Goal: Information Seeking & Learning: Compare options

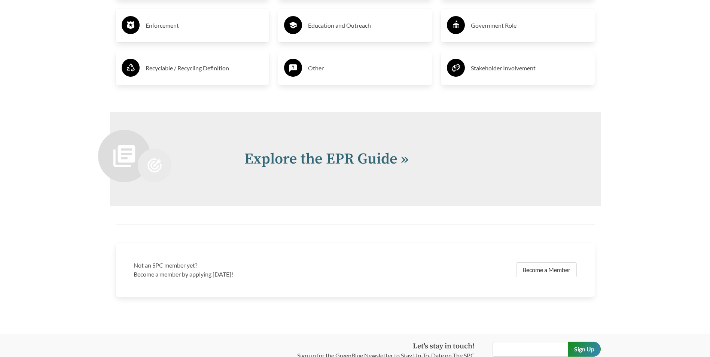
scroll to position [1610, 0]
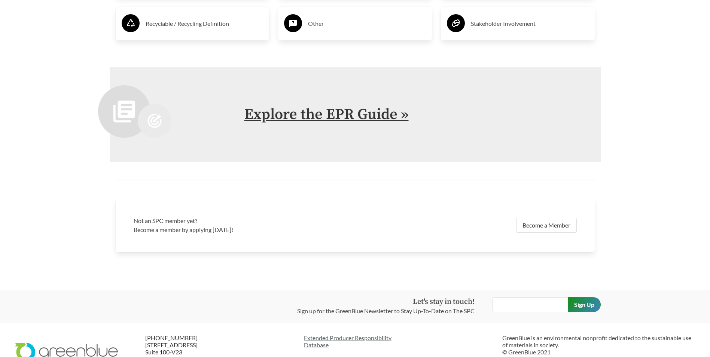
click at [382, 111] on link "Explore the EPR Guide »" at bounding box center [327, 114] width 164 height 19
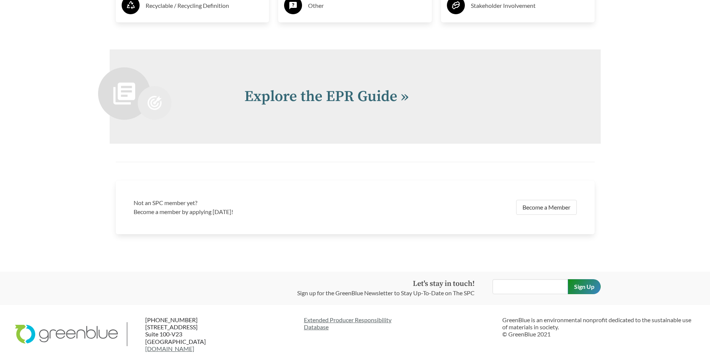
scroll to position [1636, 0]
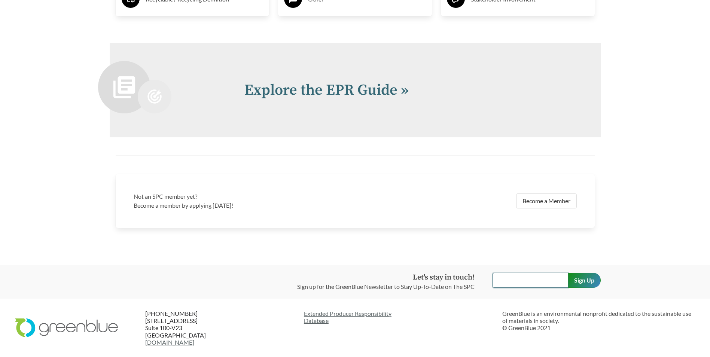
click at [521, 285] on input "text" at bounding box center [531, 280] width 76 height 15
click at [568, 273] on input "Sign Up" at bounding box center [584, 280] width 33 height 15
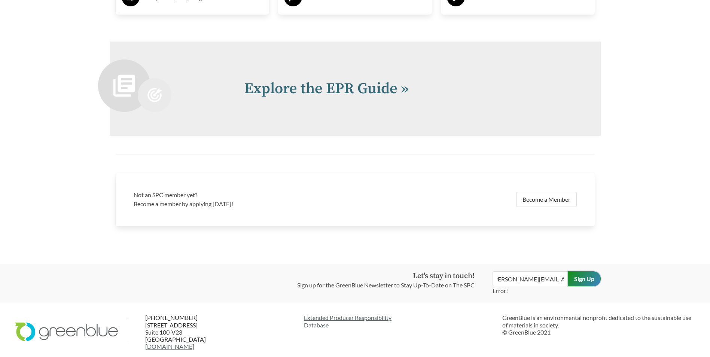
scroll to position [0, 0]
click at [586, 283] on input "Sign Up" at bounding box center [584, 278] width 33 height 15
click at [556, 285] on input "holly.trexler@delicato.com" at bounding box center [531, 278] width 76 height 15
click at [563, 281] on input "holly.trexler@delicato.com" at bounding box center [531, 278] width 76 height 15
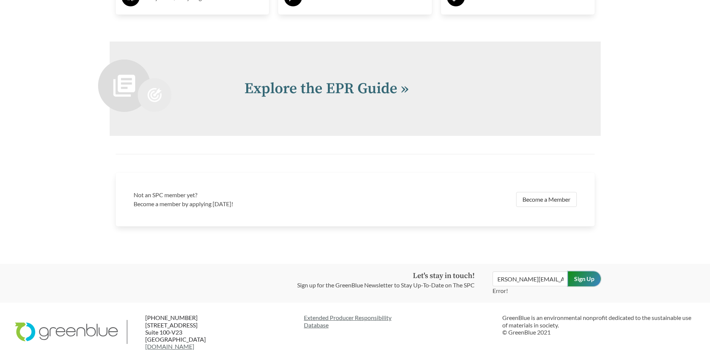
click at [583, 283] on input "Sign Up" at bounding box center [584, 278] width 33 height 15
drag, startPoint x: 497, startPoint y: 282, endPoint x: 603, endPoint y: 279, distance: 106.0
click at [603, 279] on div "Let's stay in touch! Sign up for the GreenBlue Newsletter to Stay Up-To-Date on…" at bounding box center [355, 283] width 503 height 24
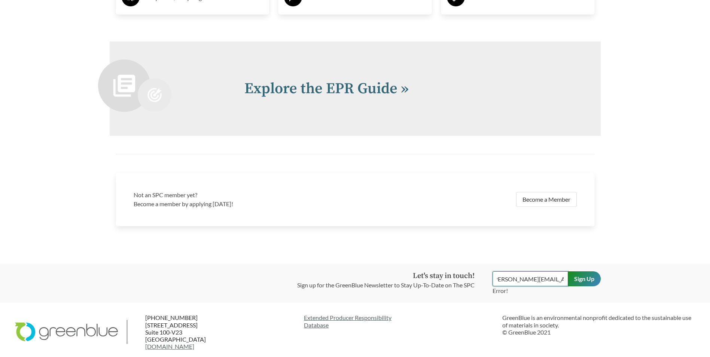
type input "holly.trexler@delicato.com"
click at [586, 277] on input "Sign Up" at bounding box center [584, 278] width 33 height 15
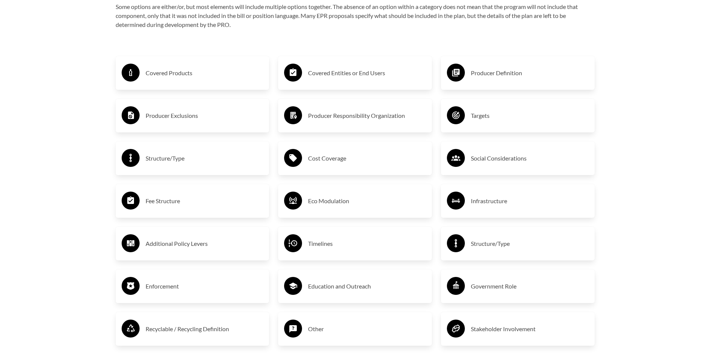
scroll to position [1299, 0]
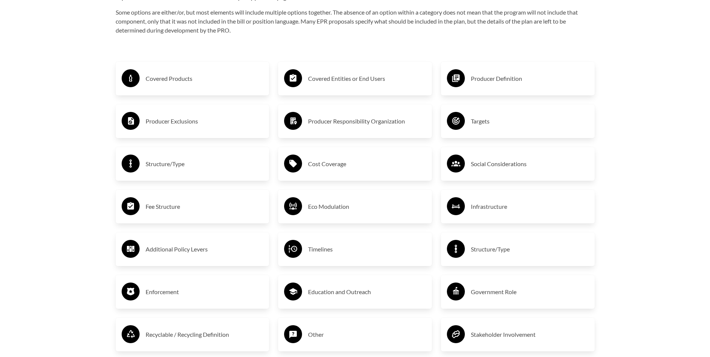
click at [160, 83] on h3 "Covered Products" at bounding box center [205, 79] width 118 height 12
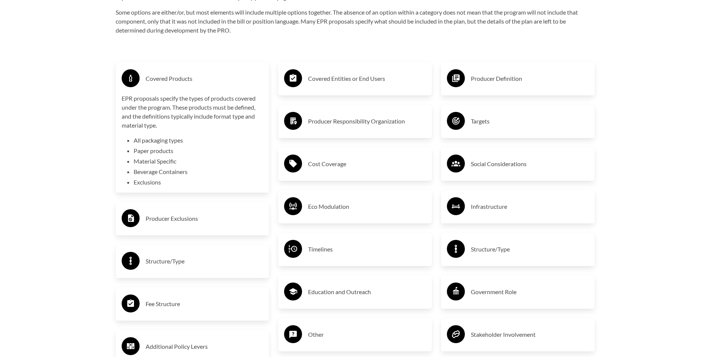
click at [182, 82] on h3 "Covered Products" at bounding box center [205, 79] width 118 height 12
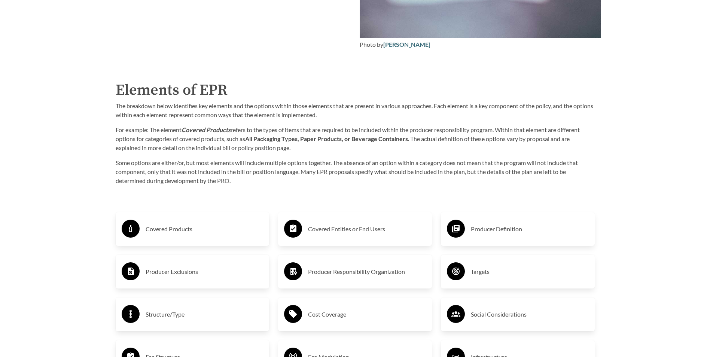
scroll to position [1149, 0]
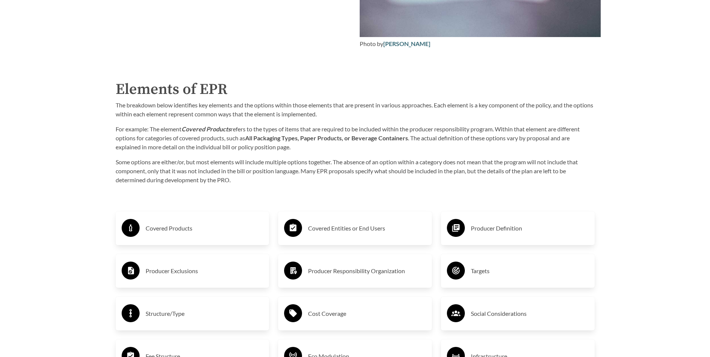
click at [489, 272] on h3 "Targets" at bounding box center [530, 271] width 118 height 12
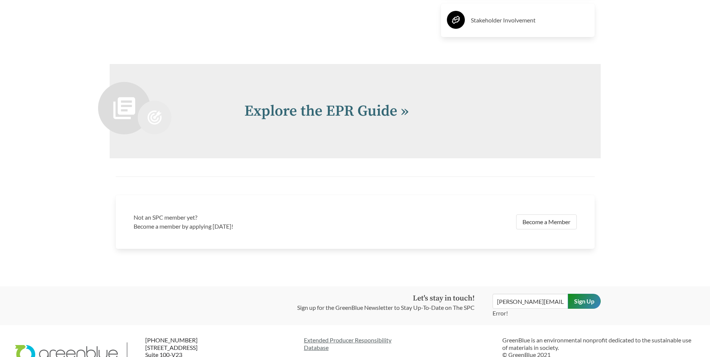
scroll to position [1711, 0]
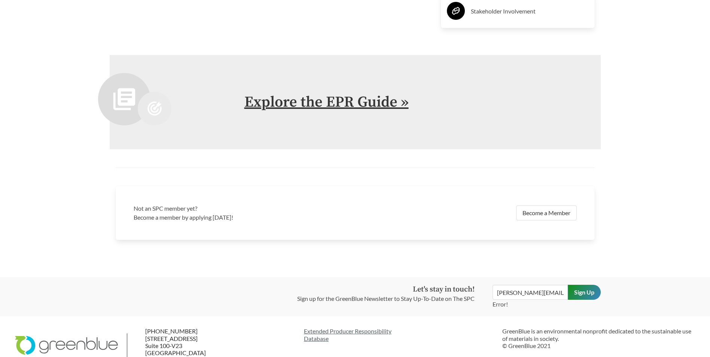
click at [347, 109] on link "Explore the EPR Guide »" at bounding box center [327, 102] width 164 height 19
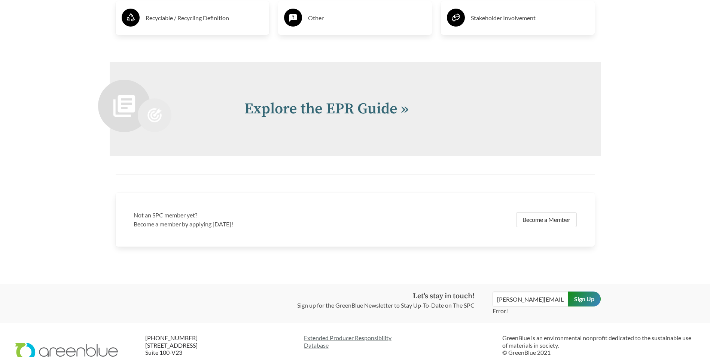
scroll to position [1642, 0]
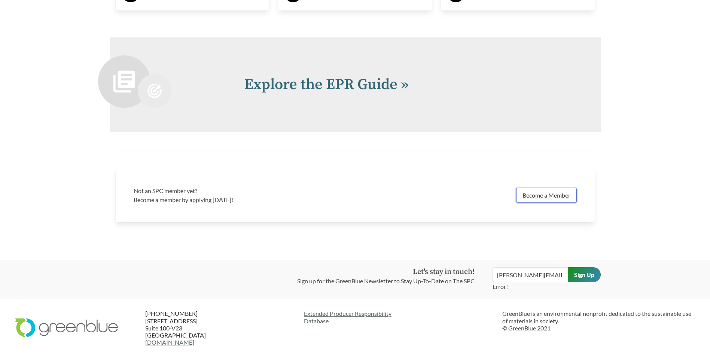
click at [531, 196] on link "Become a Member" at bounding box center [546, 195] width 61 height 15
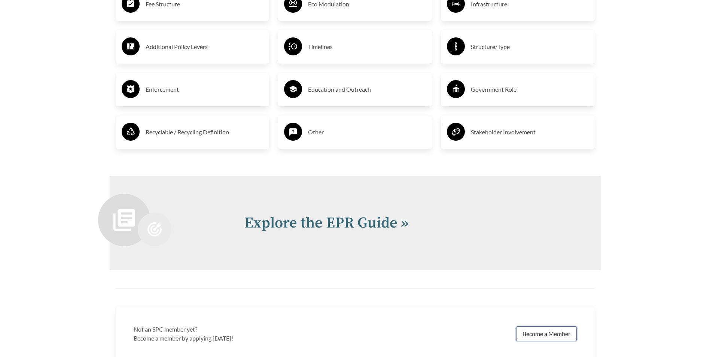
scroll to position [1492, 0]
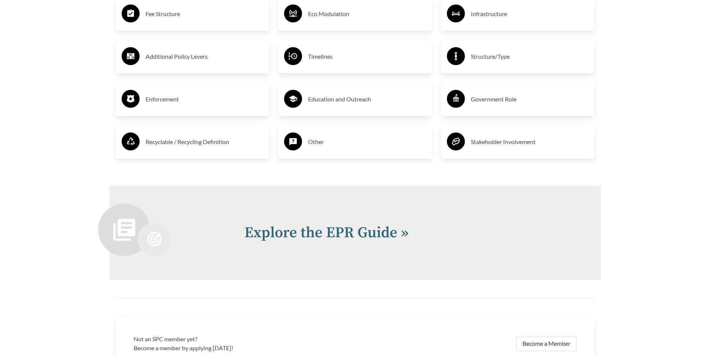
click at [340, 105] on h3 "Education and Outreach" at bounding box center [367, 99] width 118 height 12
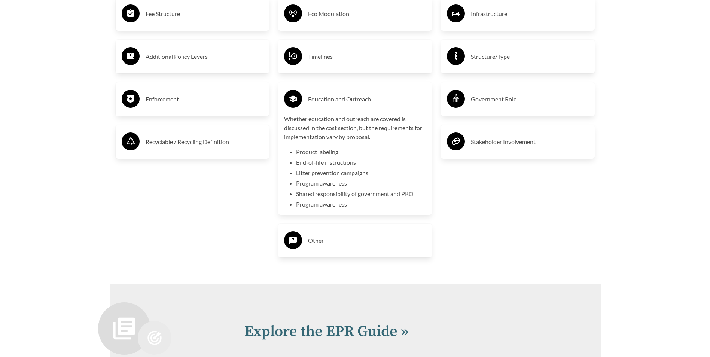
click at [164, 145] on h3 "Recyclable / Recycling Definition" at bounding box center [205, 142] width 118 height 12
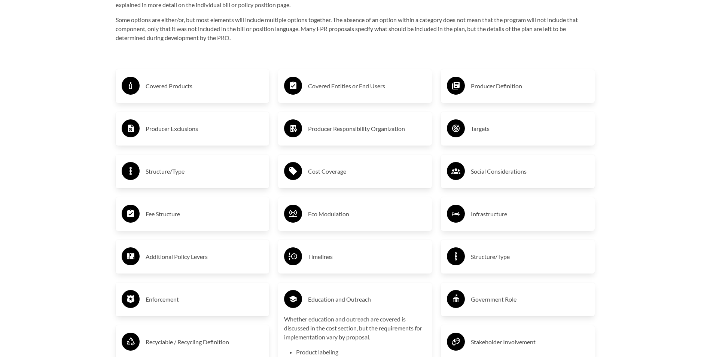
scroll to position [1305, 0]
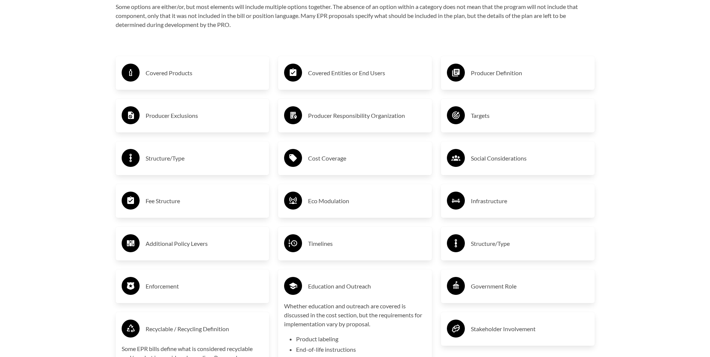
click at [328, 169] on div "Cost Coverage" at bounding box center [355, 159] width 142 height 22
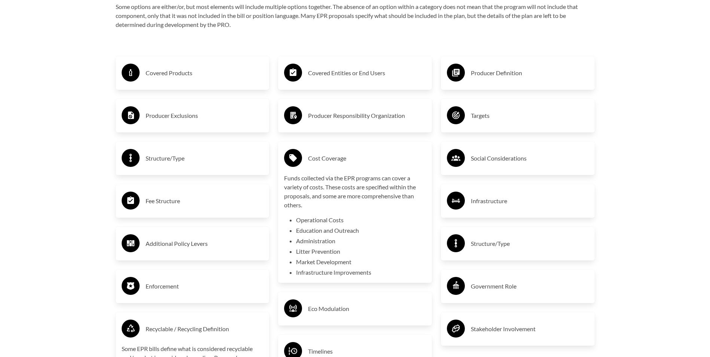
click at [397, 167] on div "Cost Coverage" at bounding box center [355, 159] width 142 height 22
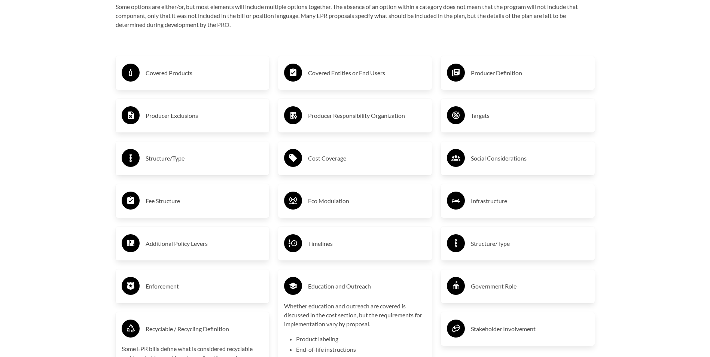
click at [371, 286] on h3 "Education and Outreach" at bounding box center [367, 286] width 118 height 12
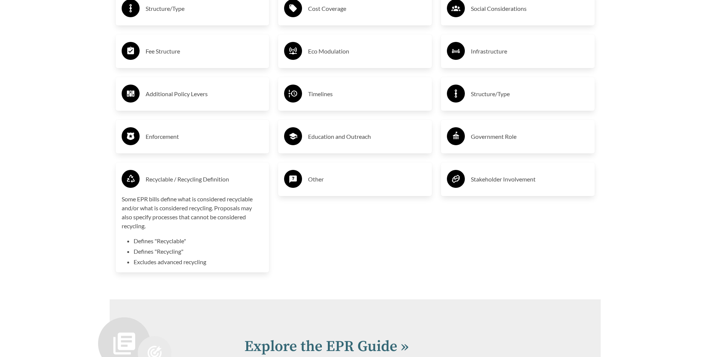
scroll to position [1492, 0]
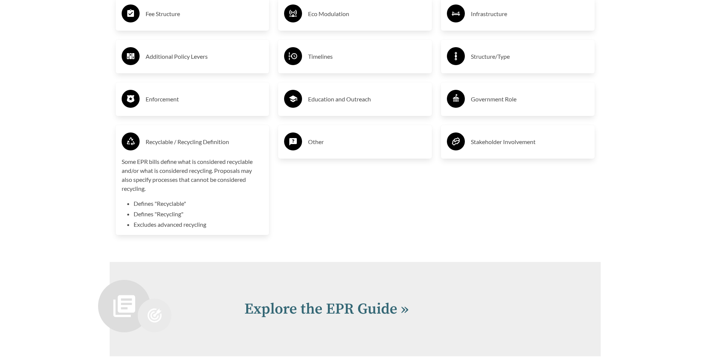
click at [203, 150] on div "Recyclable / Recycling Definition" at bounding box center [193, 142] width 142 height 22
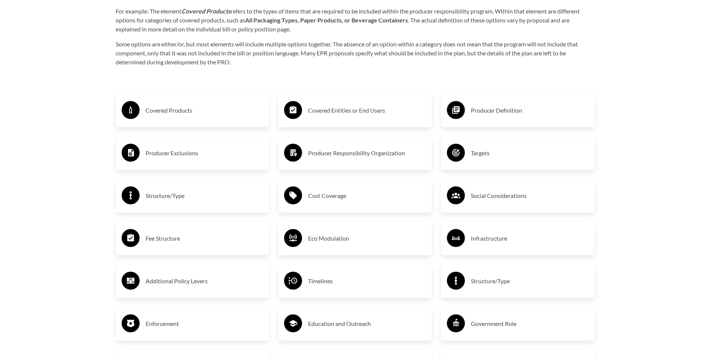
scroll to position [1305, 0]
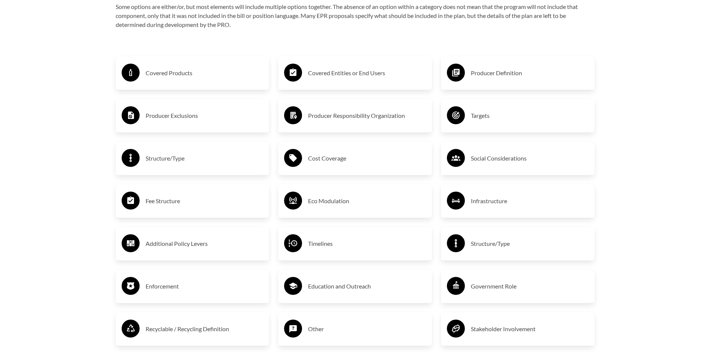
click at [496, 117] on h3 "Targets" at bounding box center [530, 116] width 118 height 12
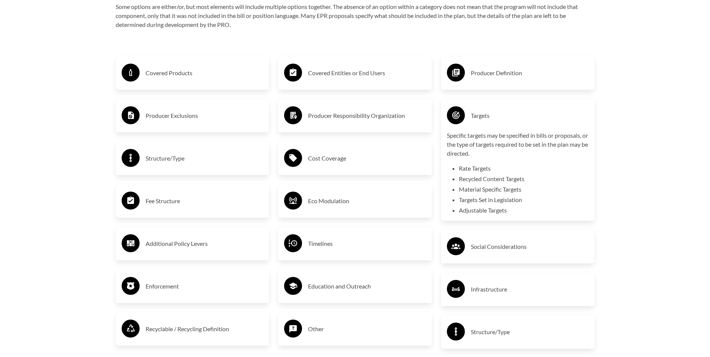
click at [540, 176] on li "Recycled Content Targets" at bounding box center [524, 178] width 130 height 9
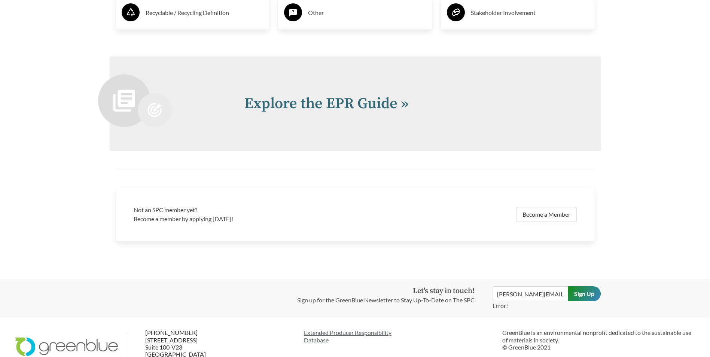
scroll to position [1642, 0]
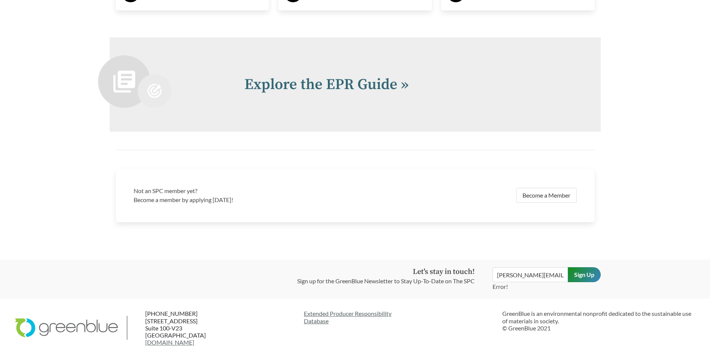
click at [367, 94] on h2 "Explore the EPR Guide »" at bounding box center [414, 84] width 338 height 22
click at [381, 87] on link "Explore the EPR Guide »" at bounding box center [327, 84] width 164 height 19
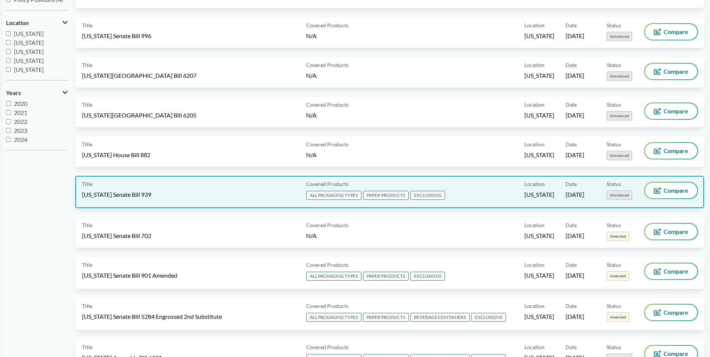
scroll to position [225, 0]
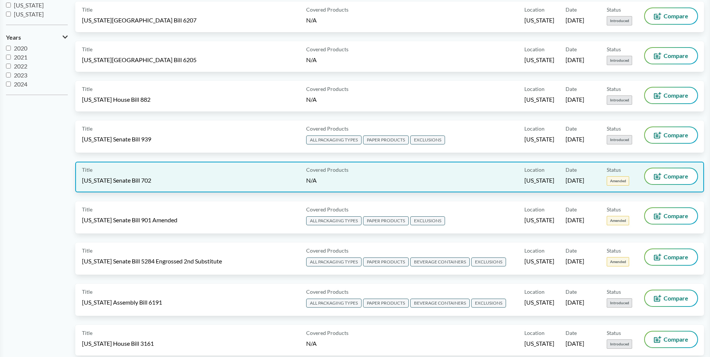
click at [130, 185] on div "Title Illinois Senate Bill 702" at bounding box center [192, 176] width 221 height 17
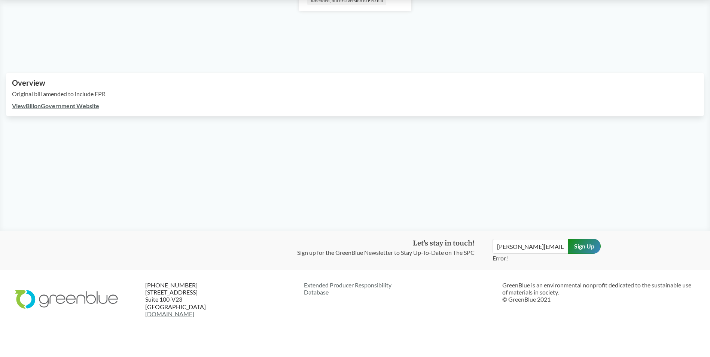
scroll to position [180, 0]
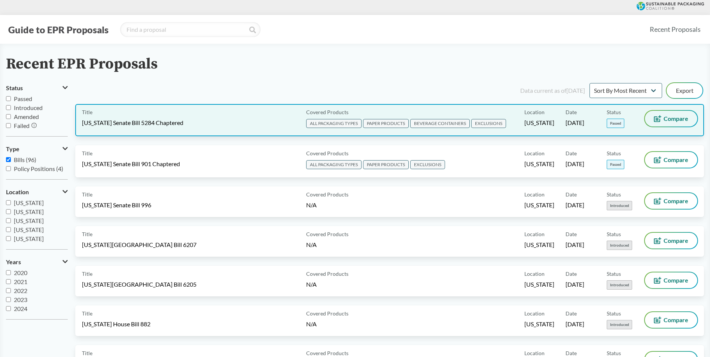
click at [682, 120] on span "Compare" at bounding box center [676, 119] width 25 height 6
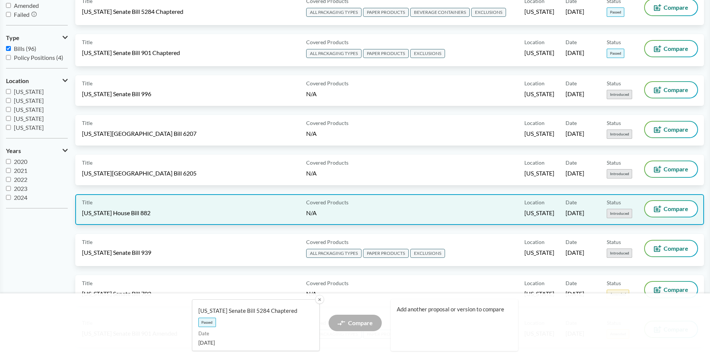
scroll to position [112, 0]
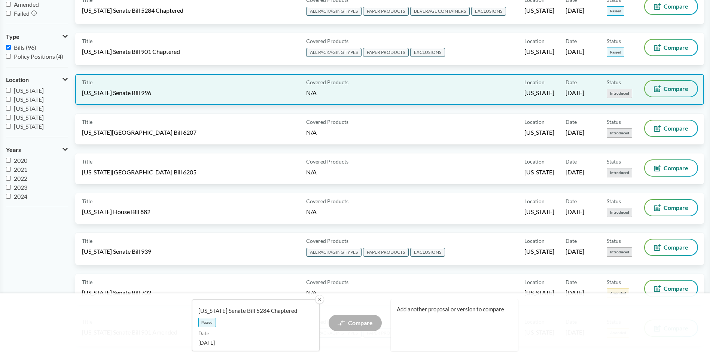
click at [677, 86] on span "Compare" at bounding box center [676, 89] width 25 height 6
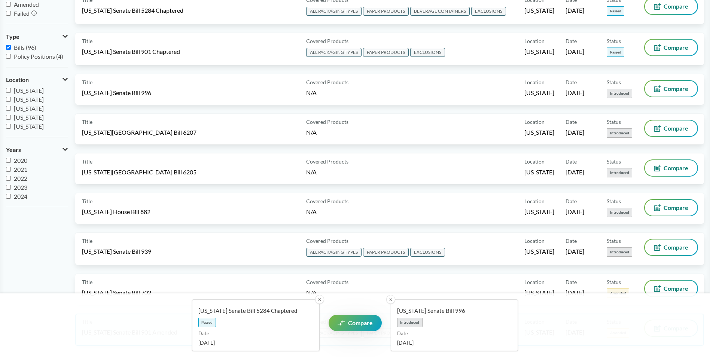
click at [354, 319] on link "Compare" at bounding box center [355, 323] width 53 height 16
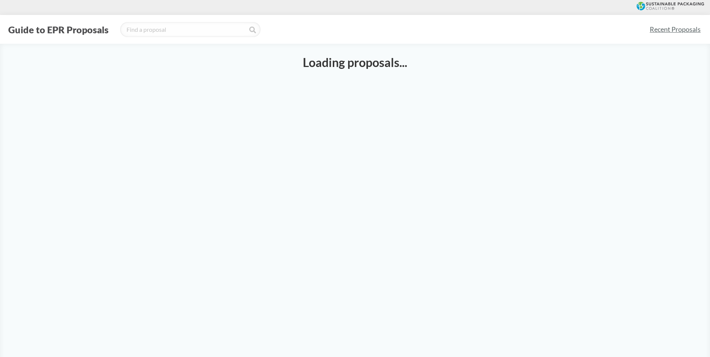
select select "SB5284C"
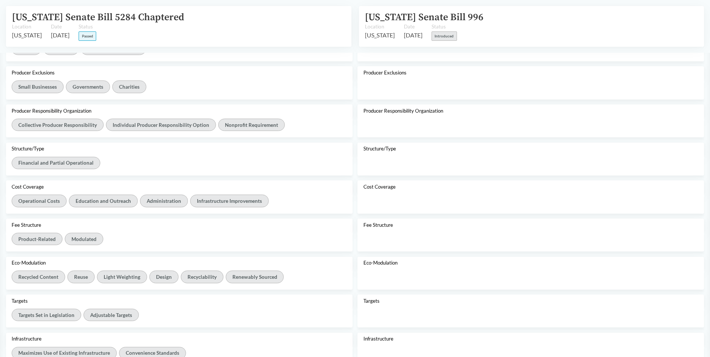
scroll to position [300, 0]
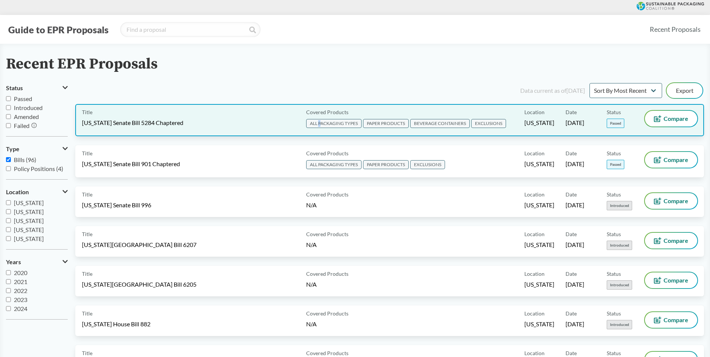
click at [320, 120] on span "ALL PACKAGING TYPES" at bounding box center [333, 123] width 55 height 9
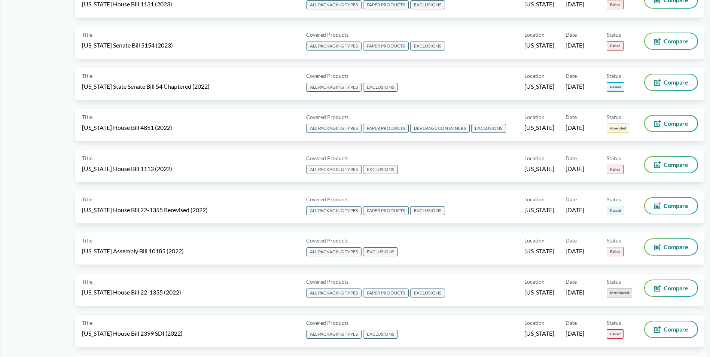
scroll to position [2659, 0]
